Goal: Transaction & Acquisition: Purchase product/service

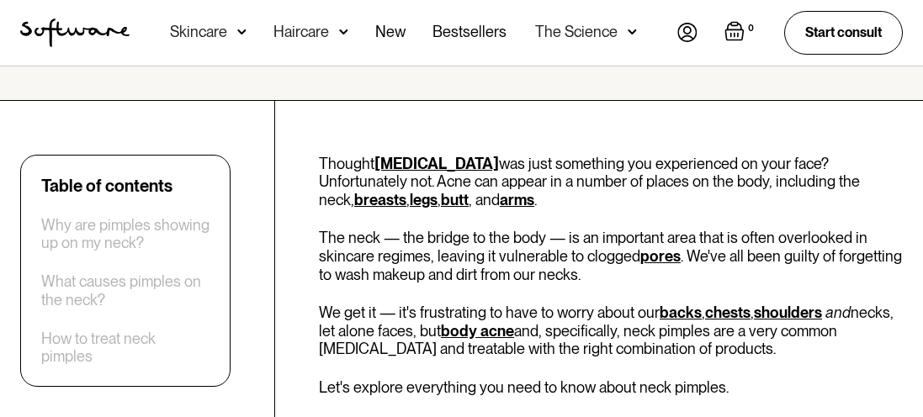
scroll to position [514, 0]
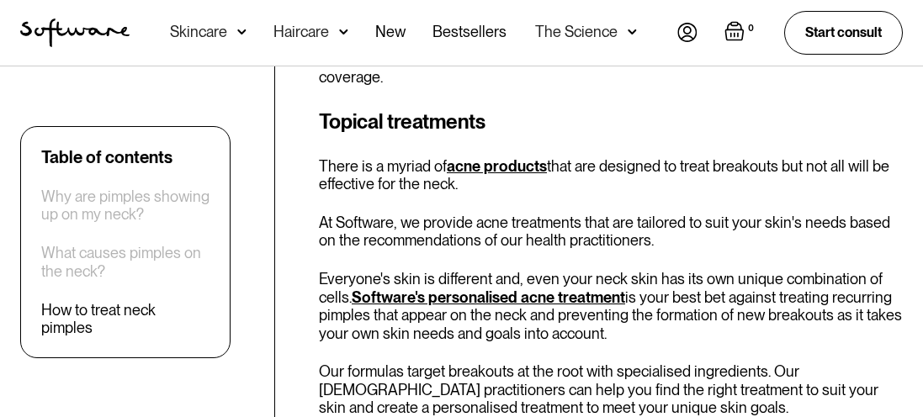
scroll to position [4482, 0]
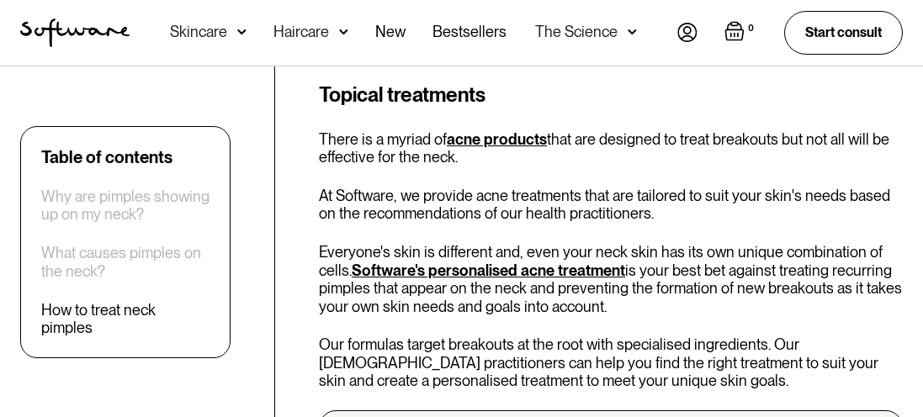
click at [455, 262] on link "Software's personalised acne treatment" at bounding box center [488, 271] width 273 height 18
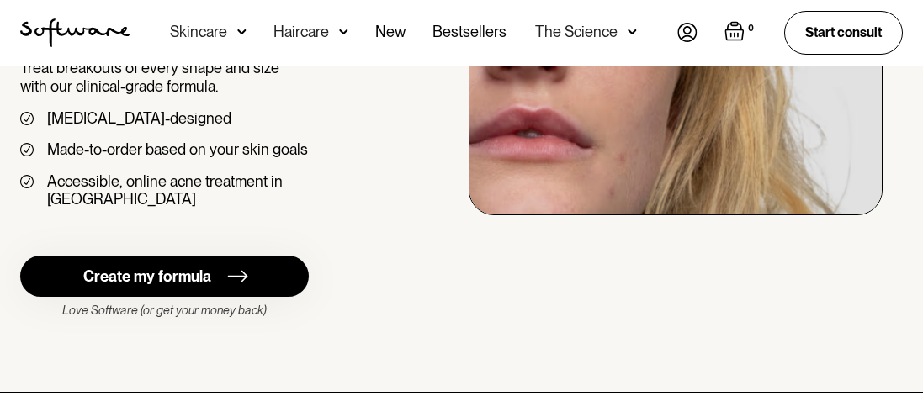
scroll to position [272, 0]
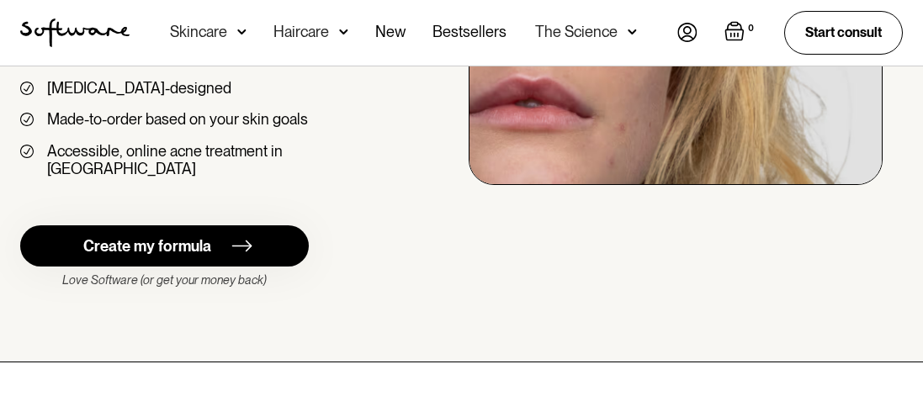
click at [171, 237] on div "Create my formula" at bounding box center [147, 246] width 128 height 19
